Goal: Task Accomplishment & Management: Use online tool/utility

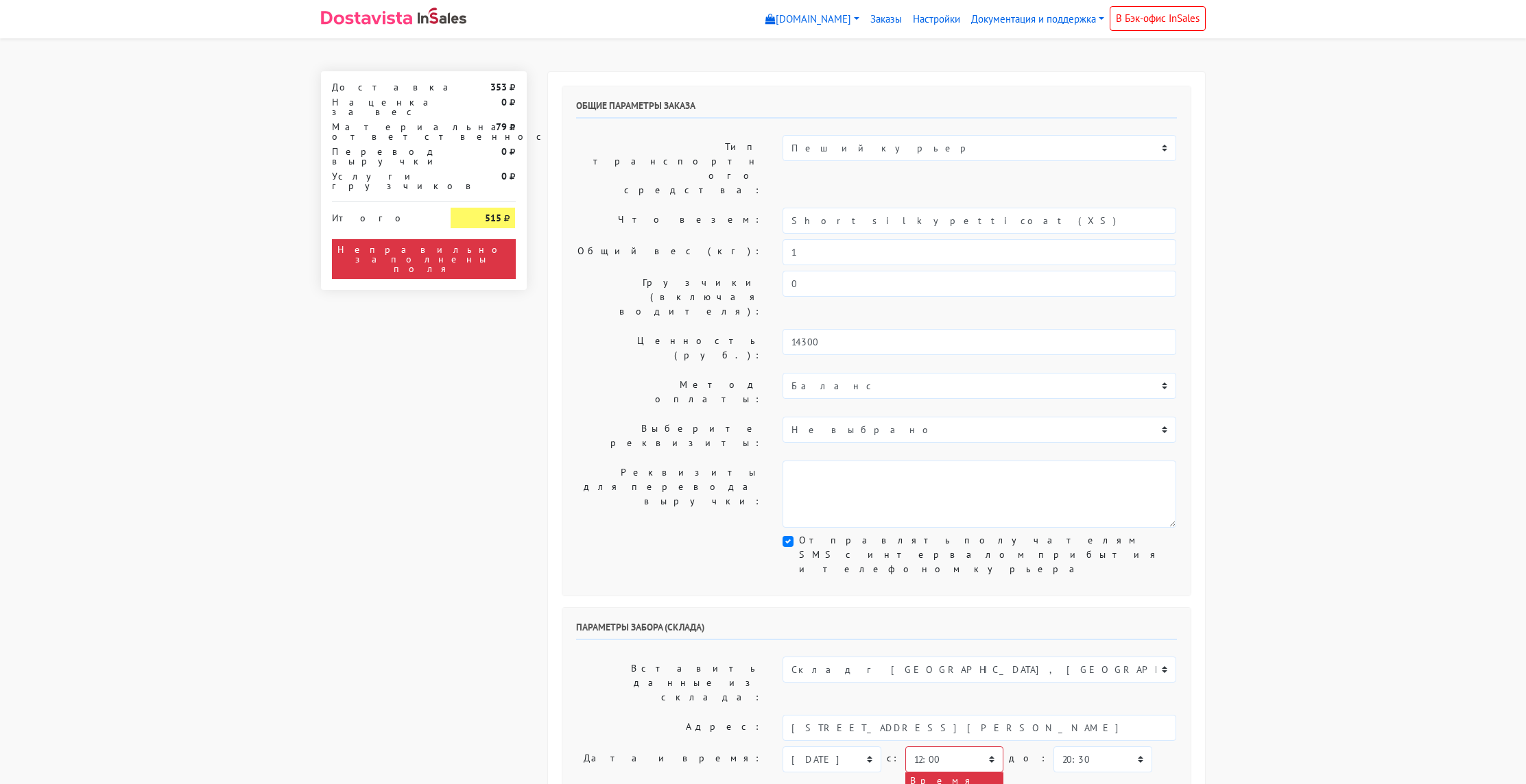
select select "12:00"
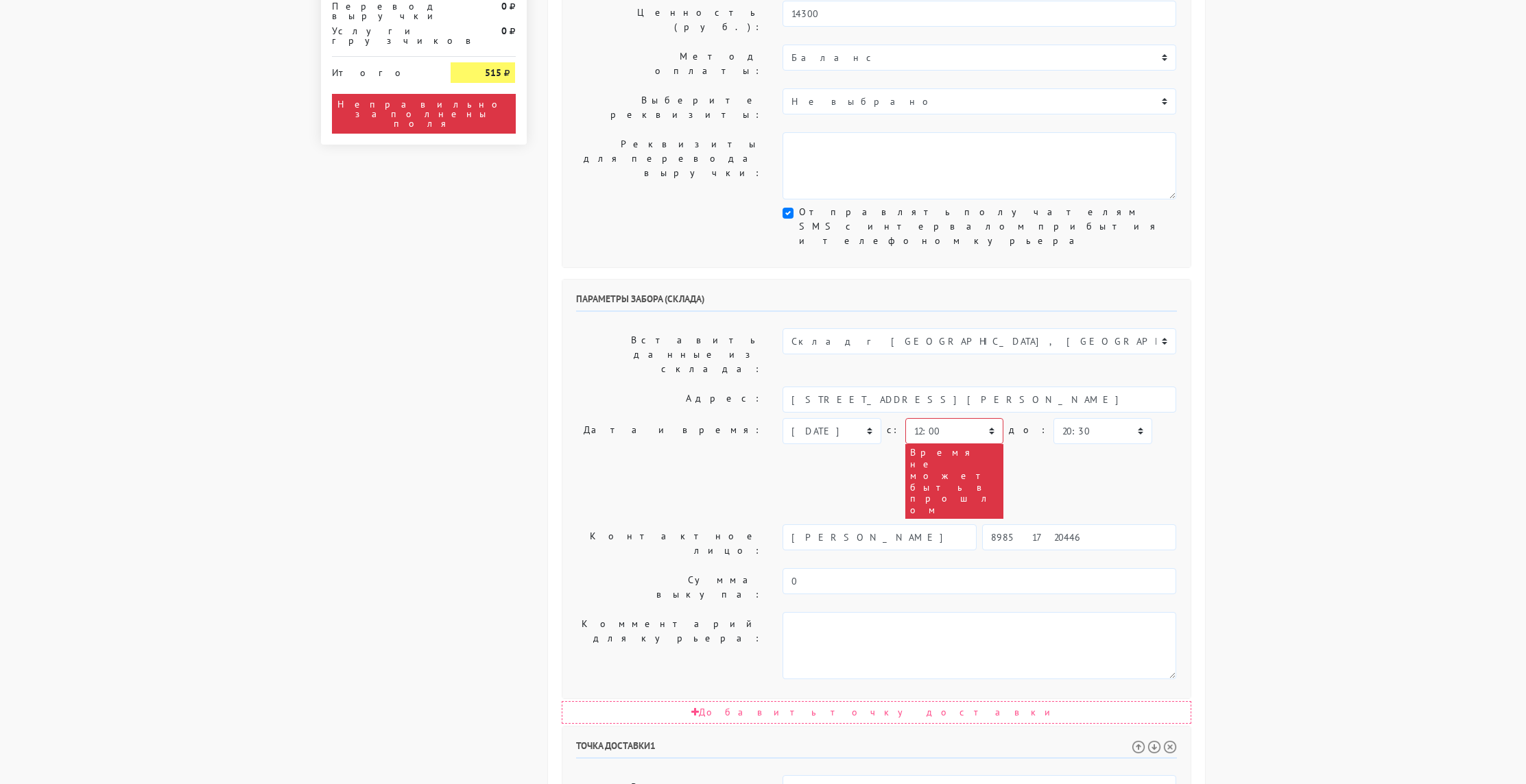
scroll to position [358, 0]
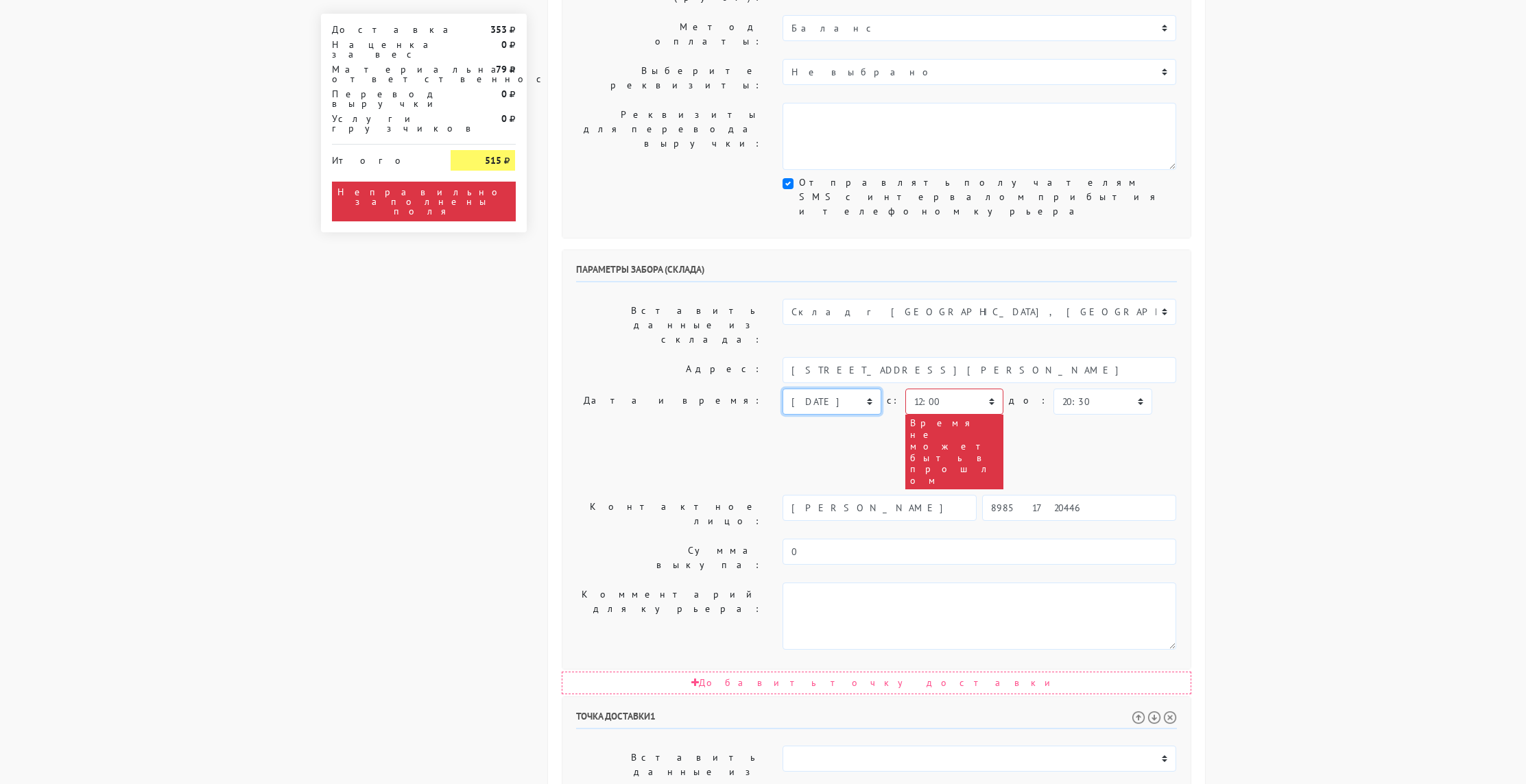
click at [848, 389] on select "[DATE] [DATE] [DATE] [DATE] [DATE] [DATE] [DATE] [DATE] [DATE]" at bounding box center [831, 401] width 98 height 26
select select "[DATE]"
click at [783, 389] on select "[DATE] [DATE] [DATE] [DATE] [DATE] [DATE] [DATE] [DATE] [DATE]" at bounding box center [831, 401] width 98 height 26
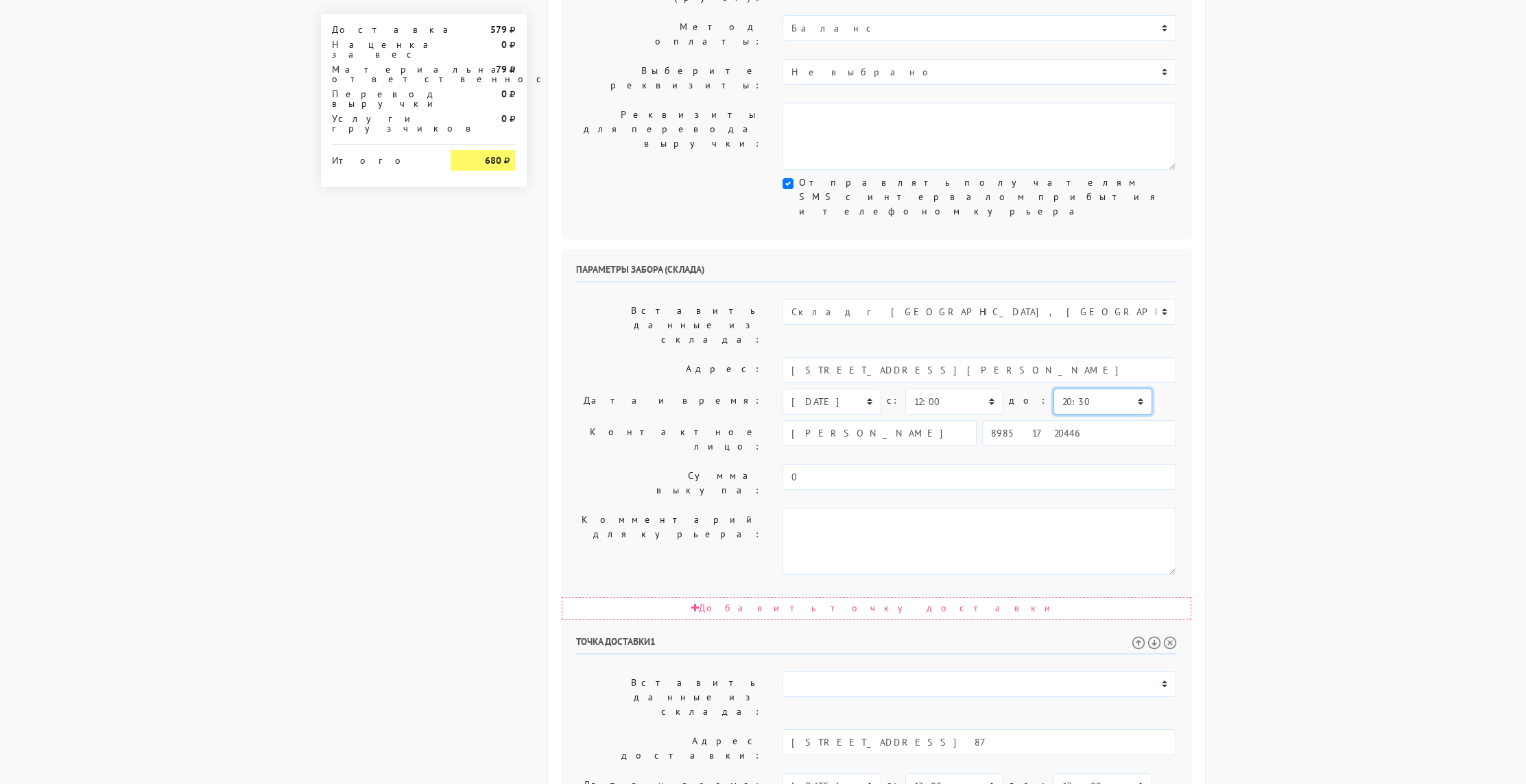
click at [1062, 389] on select "00:00 00:30 01:00 01:30 02:00 02:30 03:00 03:30 04:00 04:30 05:00 05:30 06:00 0…" at bounding box center [1103, 401] width 98 height 26
click at [933, 389] on select "00:00 00:30 01:00 01:30 02:00 02:30 03:00 03:30 04:00 04:30 05:00 05:30 06:00 0…" at bounding box center [954, 401] width 98 height 26
select select "12:30"
click at [905, 389] on select "00:00 00:30 01:00 01:30 02:00 02:30 03:00 03:30 04:00 04:30 05:00 05:30 06:00 0…" at bounding box center [954, 401] width 98 height 26
click at [1054, 389] on select "00:00 00:30 01:00 01:30 02:00 02:30 03:00 03:30 04:00 04:30 05:00 05:30 06:00 0…" at bounding box center [1103, 401] width 98 height 26
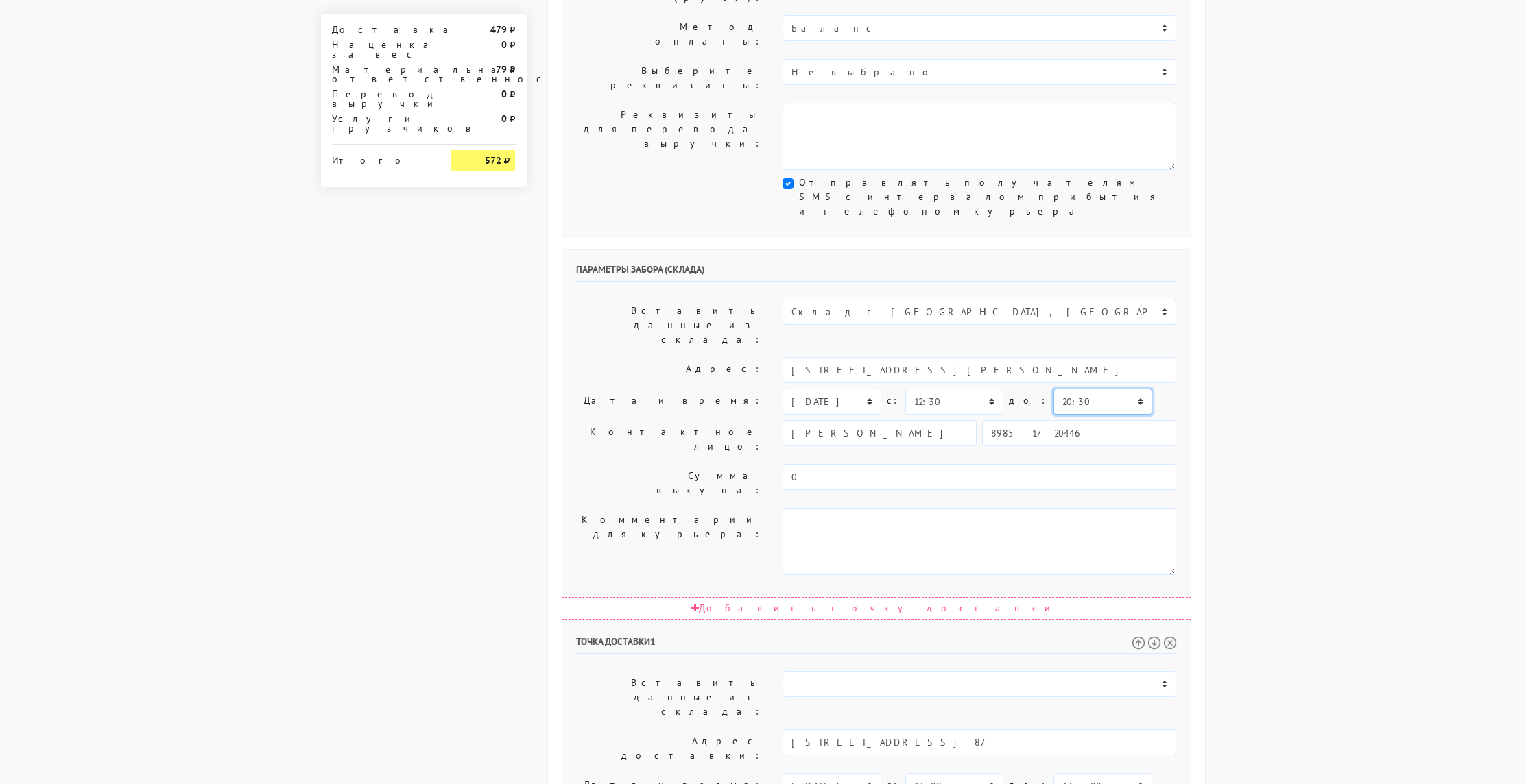
select select "13:00"
click at [1054, 389] on select "00:00 00:30 01:00 01:30 02:00 02:30 03:00 03:30 04:00 04:30 05:00 05:30 06:00 0…" at bounding box center [1103, 401] width 98 height 26
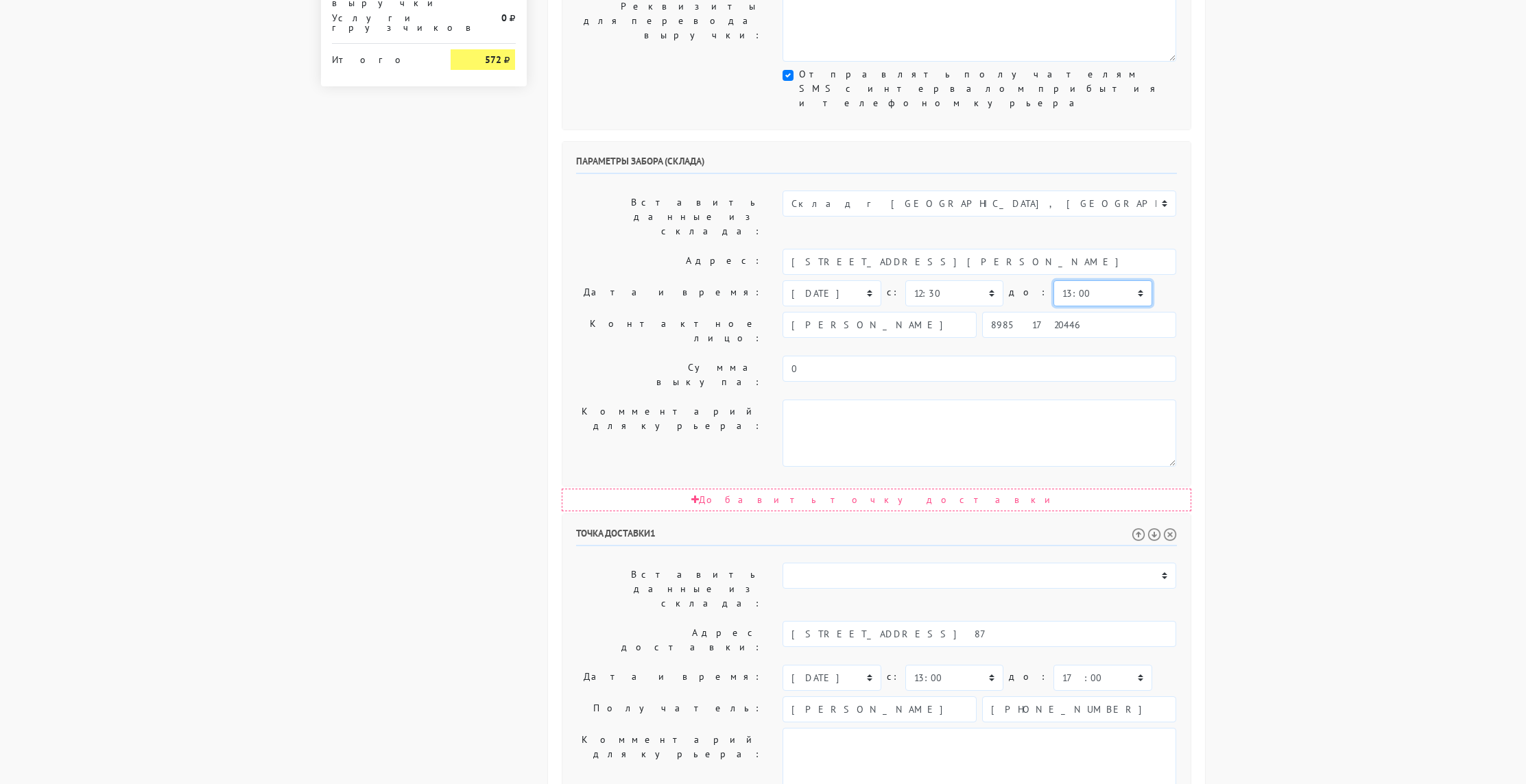
scroll to position [481, 0]
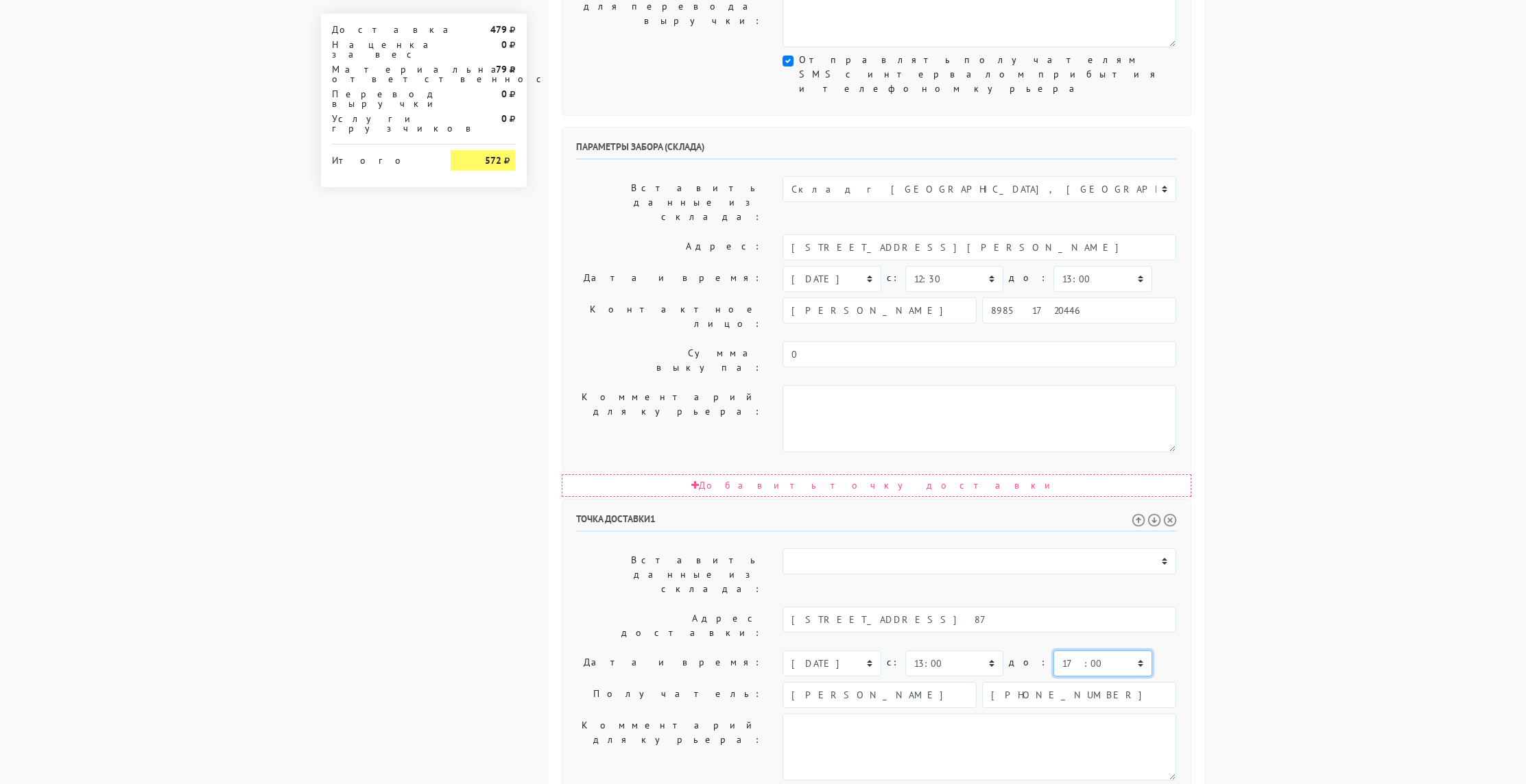
click at [1062, 651] on select "00:00 00:30 01:00 01:30 02:00 02:30 03:00 03:30 04:00 04:30 05:00 05:30 06:00 0…" at bounding box center [1103, 663] width 98 height 26
click at [1054, 651] on select "00:00 00:30 01:00 01:30 02:00 02:30 03:00 03:30 04:00 04:30 05:00 05:30 06:00 0…" at bounding box center [1103, 663] width 98 height 26
click at [1133, 651] on div "[DATE] [DATE] [DATE] [DATE] [DATE] [DATE] [DATE] [DATE] [DATE] [DATE] [DATE] [D…" at bounding box center [979, 663] width 394 height 26
click at [1054, 651] on select "00:00 00:30 01:00 01:30 02:00 02:30 03:00 03:30 04:00 04:30 05:00 05:30 06:00 0…" at bounding box center [1103, 663] width 98 height 26
select select "16:00"
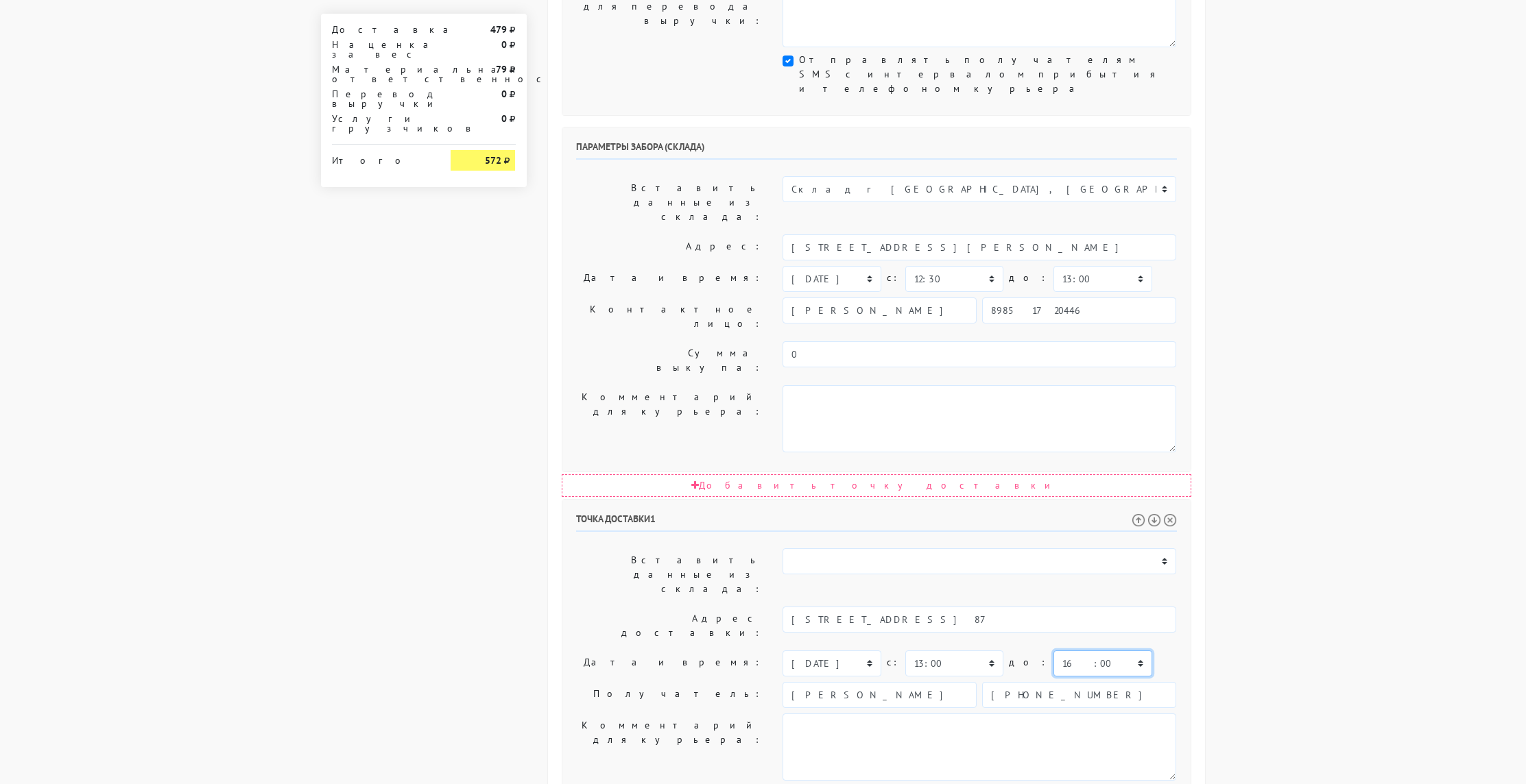
click at [1054, 651] on select "00:00 00:30 01:00 01:30 02:00 02:30 03:00 03:30 04:00 04:30 05:00 05:30 06:00 0…" at bounding box center [1103, 663] width 98 height 26
